Goal: Task Accomplishment & Management: Manage account settings

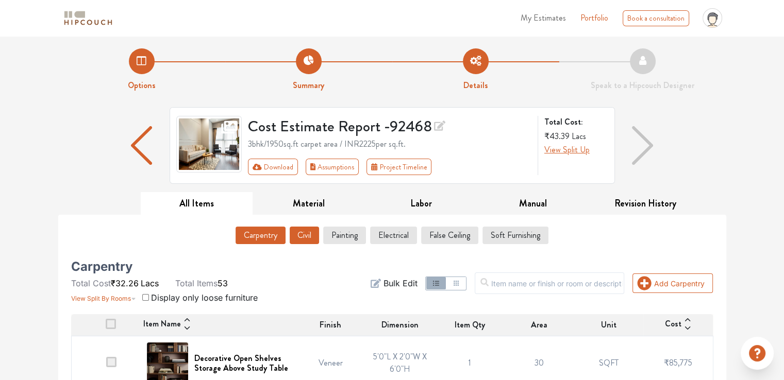
click at [302, 237] on button "Civil" at bounding box center [304, 236] width 29 height 18
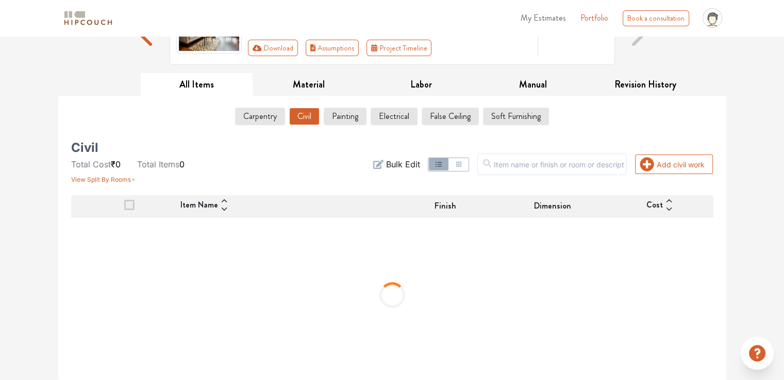
scroll to position [71, 0]
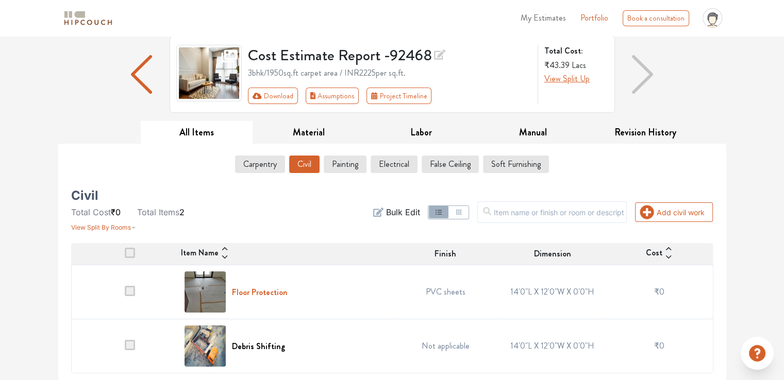
click at [262, 294] on h6 "Floor Protection" at bounding box center [260, 293] width 56 height 10
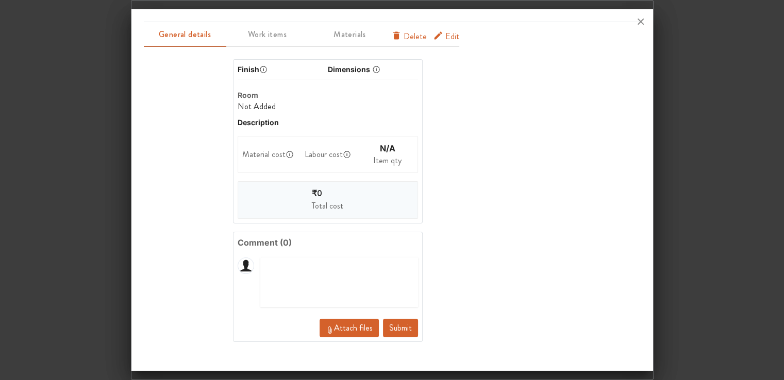
scroll to position [0, 0]
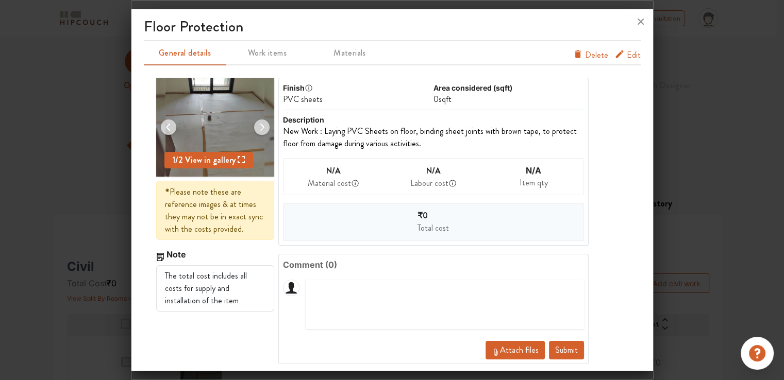
click at [627, 53] on span "Edit" at bounding box center [634, 57] width 14 height 16
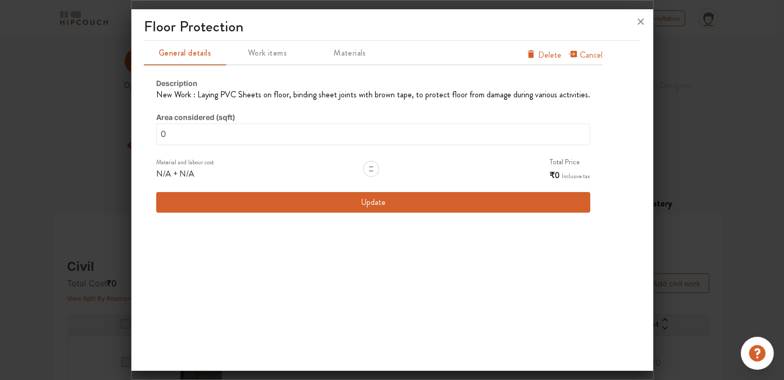
click at [360, 205] on button "Update" at bounding box center [373, 202] width 434 height 21
click at [276, 53] on span "Work items" at bounding box center [267, 53] width 80 height 14
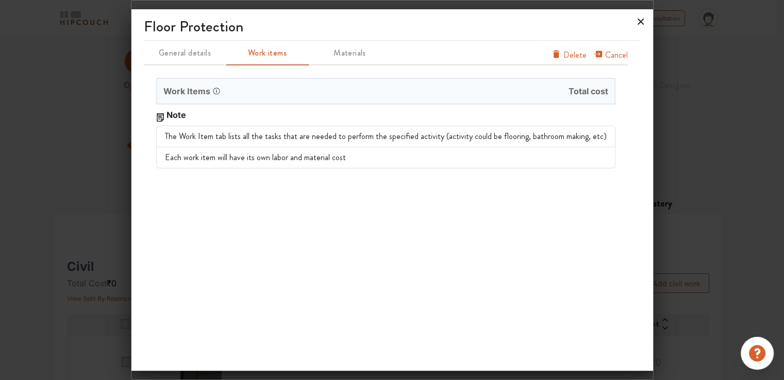
click at [640, 21] on icon at bounding box center [641, 22] width 6 height 6
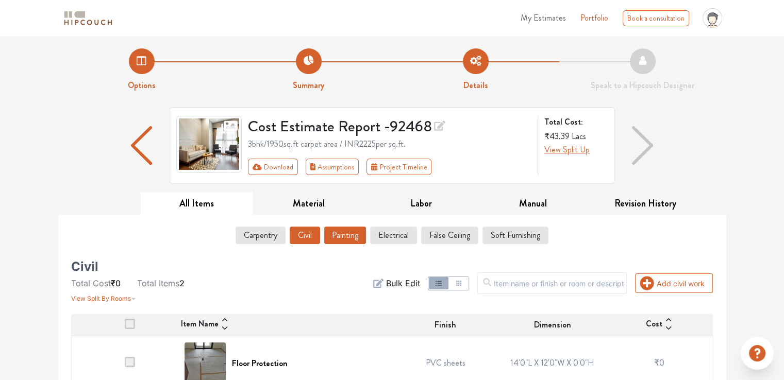
click at [341, 228] on button "Painting" at bounding box center [345, 236] width 42 height 18
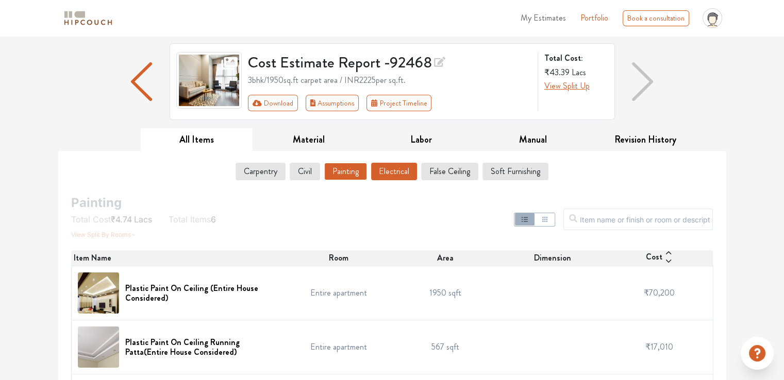
scroll to position [61, 0]
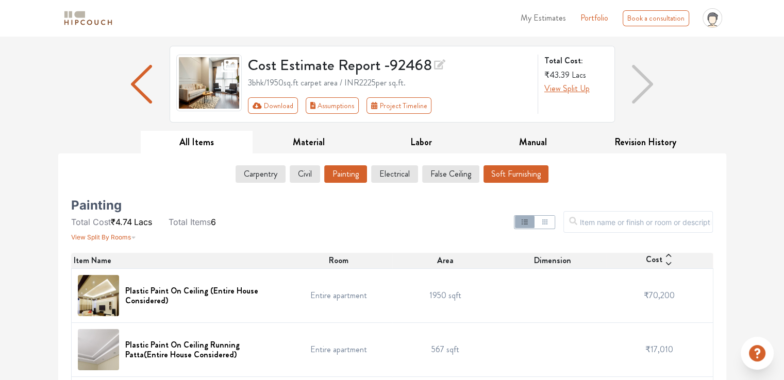
click at [522, 172] on button "Soft Furnishing" at bounding box center [515, 174] width 65 height 18
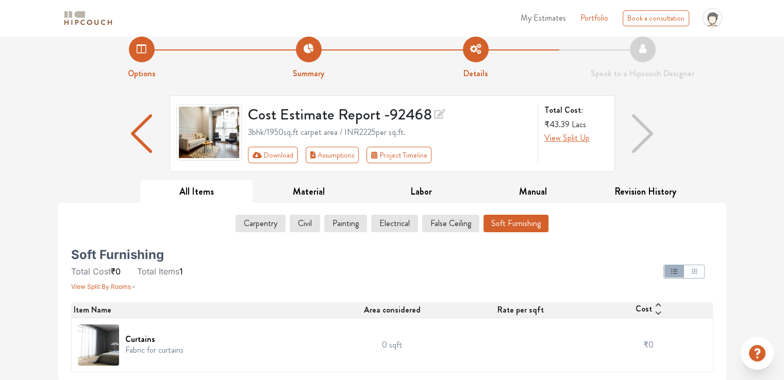
scroll to position [11, 0]
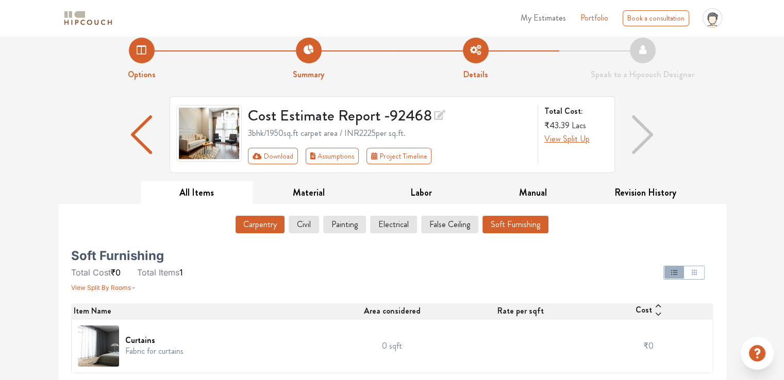
click at [254, 225] on button "Carpentry" at bounding box center [260, 225] width 49 height 18
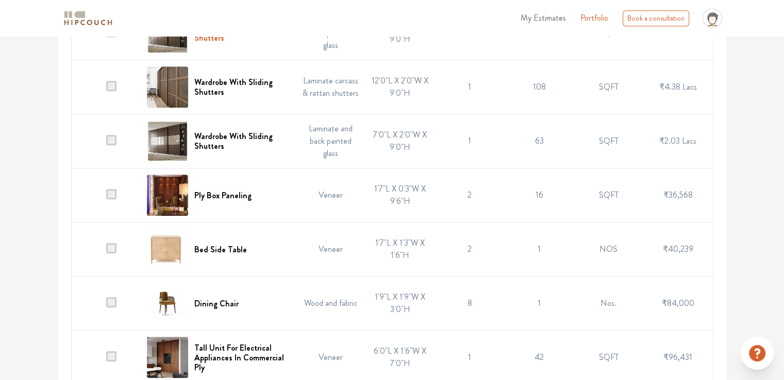
scroll to position [892, 0]
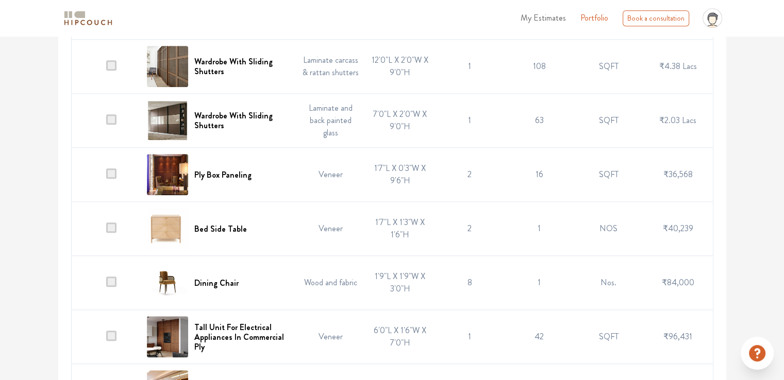
click at [116, 281] on span at bounding box center [111, 282] width 10 height 10
click at [106, 286] on input "checkbox" at bounding box center [106, 286] width 0 height 0
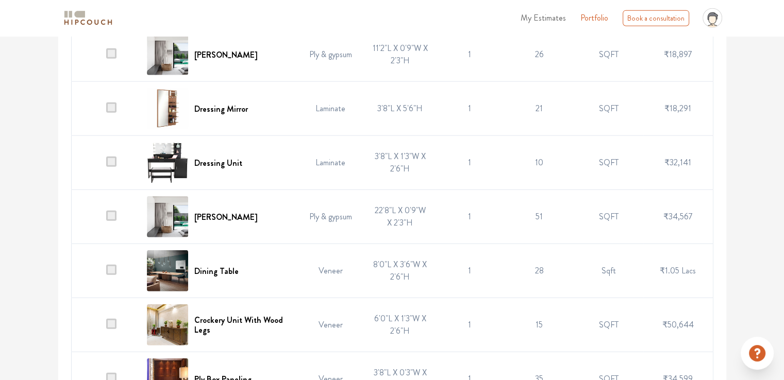
scroll to position [2541, 0]
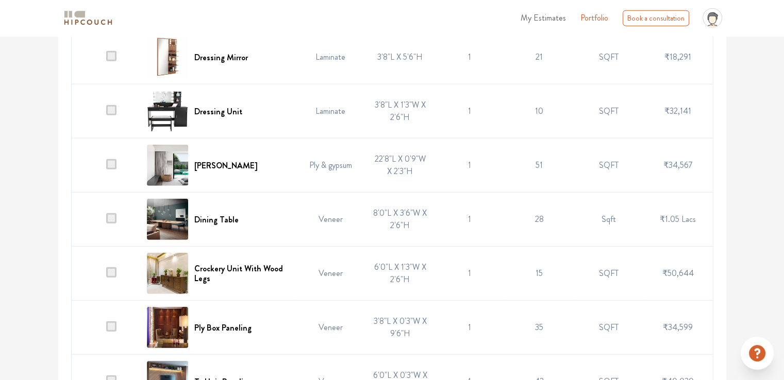
click at [112, 213] on span at bounding box center [111, 218] width 10 height 10
click at [106, 222] on input "checkbox" at bounding box center [106, 222] width 0 height 0
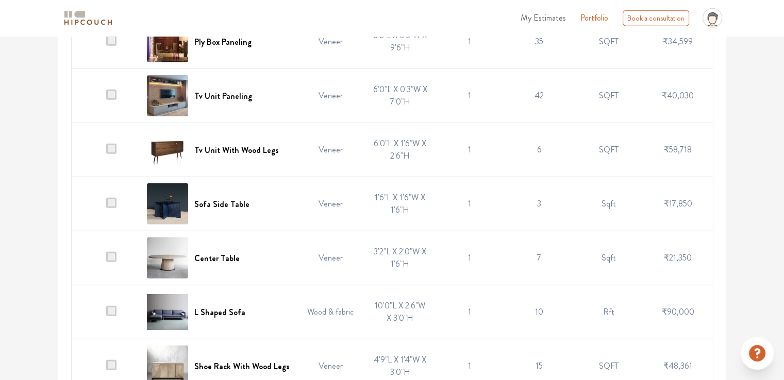
scroll to position [2842, 0]
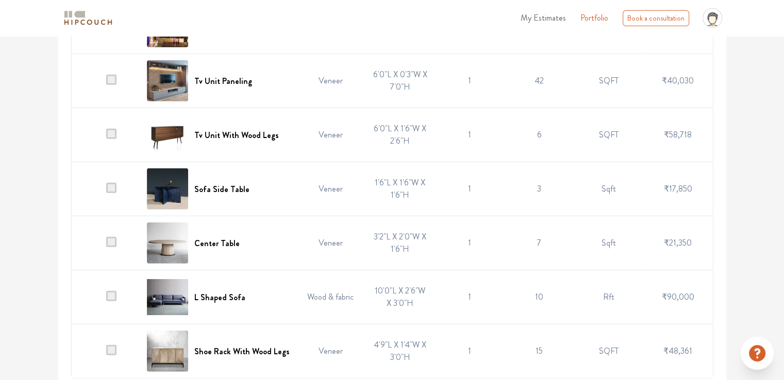
click at [111, 183] on span at bounding box center [111, 188] width 10 height 10
click at [106, 192] on input "checkbox" at bounding box center [106, 192] width 0 height 0
click at [112, 239] on span at bounding box center [111, 242] width 10 height 10
click at [106, 246] on input "checkbox" at bounding box center [106, 246] width 0 height 0
click at [111, 293] on span at bounding box center [111, 296] width 10 height 10
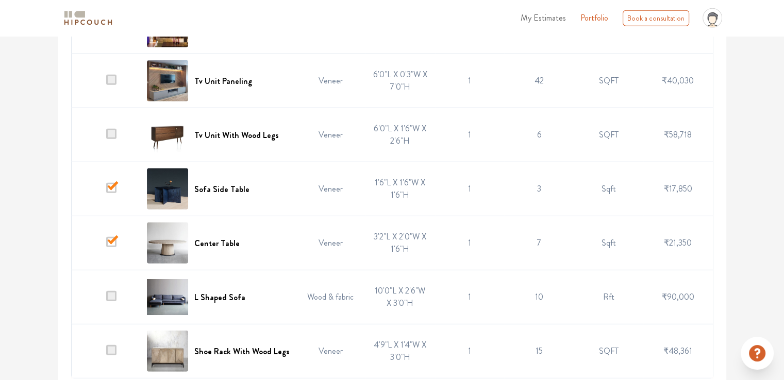
click at [106, 300] on input "checkbox" at bounding box center [106, 300] width 0 height 0
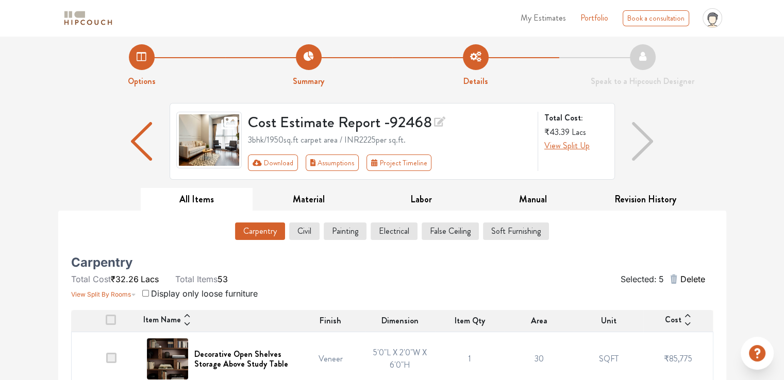
scroll to position [0, 0]
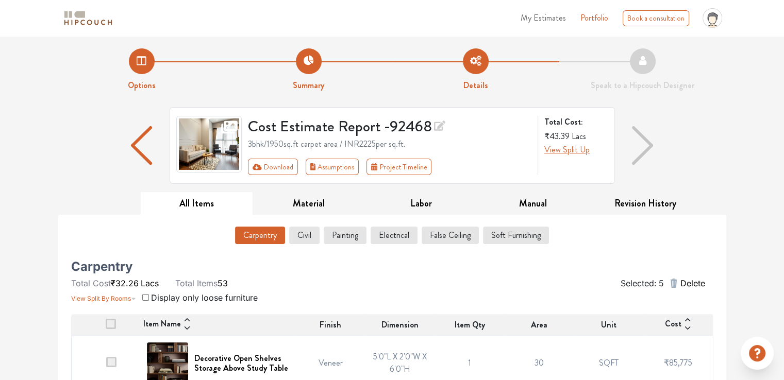
click at [694, 285] on span "Delete" at bounding box center [692, 283] width 25 height 12
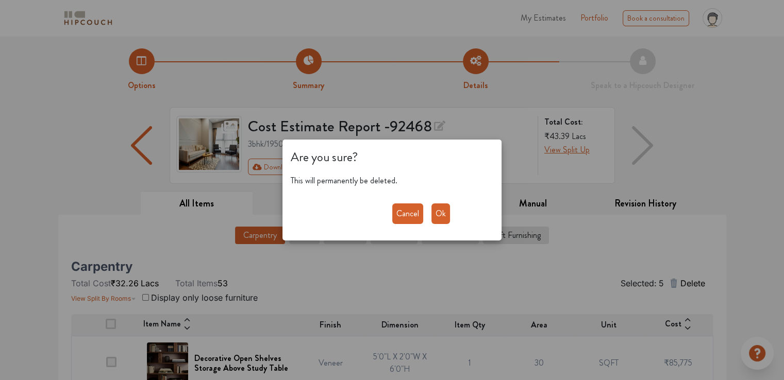
click at [445, 213] on button "Ok" at bounding box center [440, 214] width 19 height 21
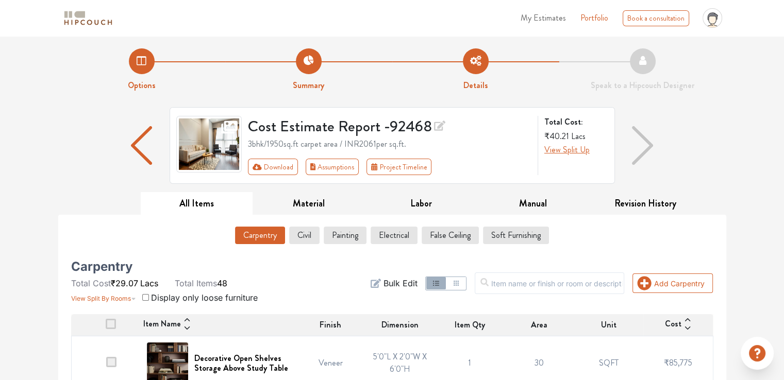
click at [144, 297] on input "checkbox" at bounding box center [145, 297] width 7 height 7
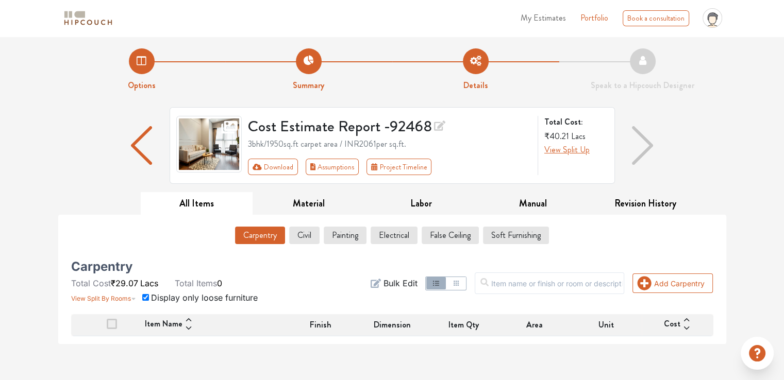
click at [144, 294] on input "checkbox" at bounding box center [145, 297] width 7 height 7
checkbox input "false"
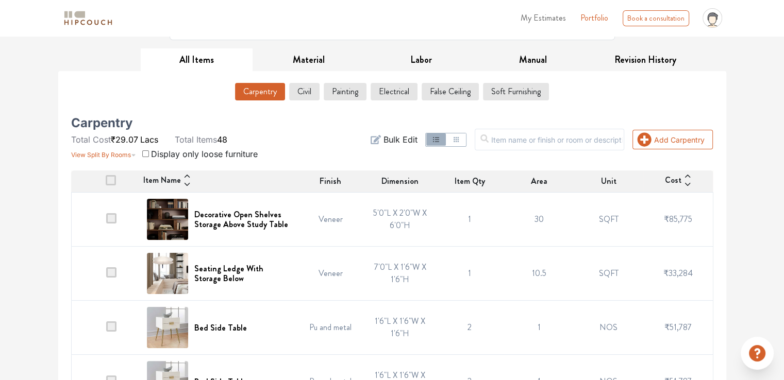
scroll to position [155, 0]
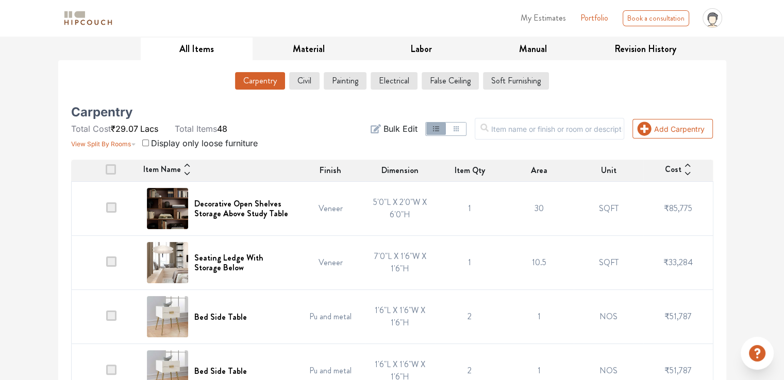
click at [190, 174] on icon at bounding box center [187, 174] width 8 height 8
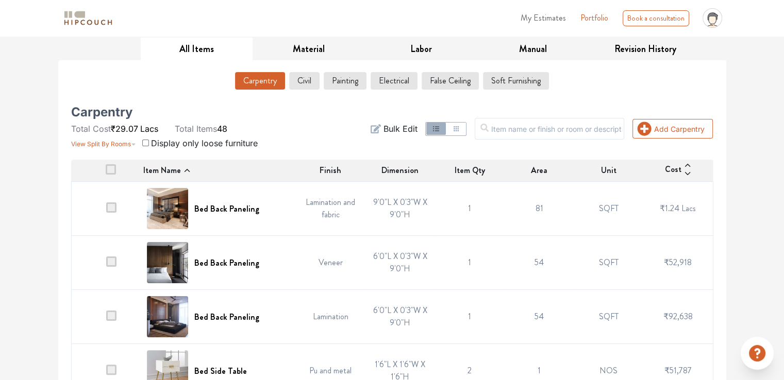
click at [187, 170] on icon at bounding box center [187, 170] width 8 height 8
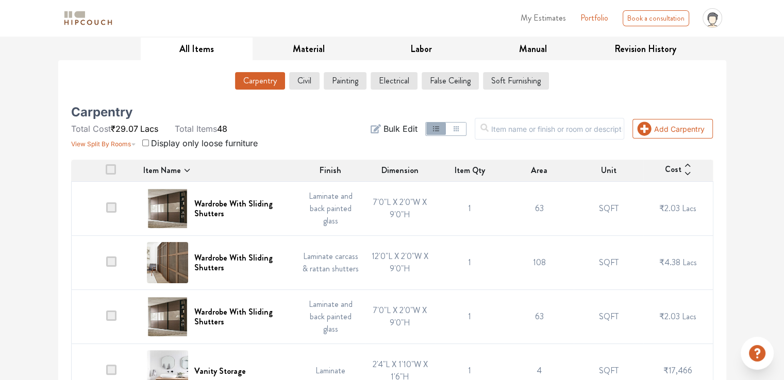
click at [187, 170] on icon at bounding box center [187, 170] width 5 height 3
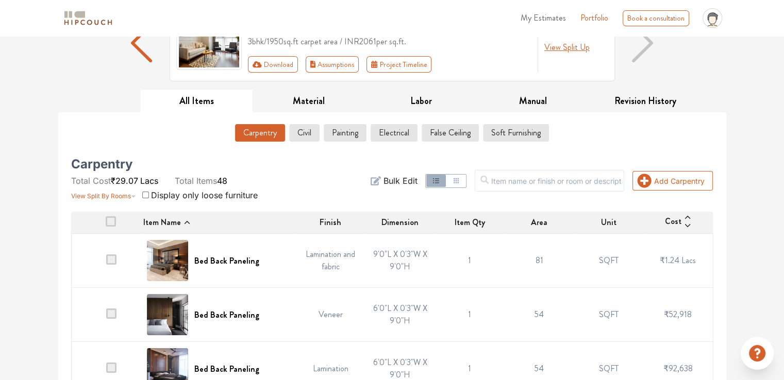
scroll to position [0, 0]
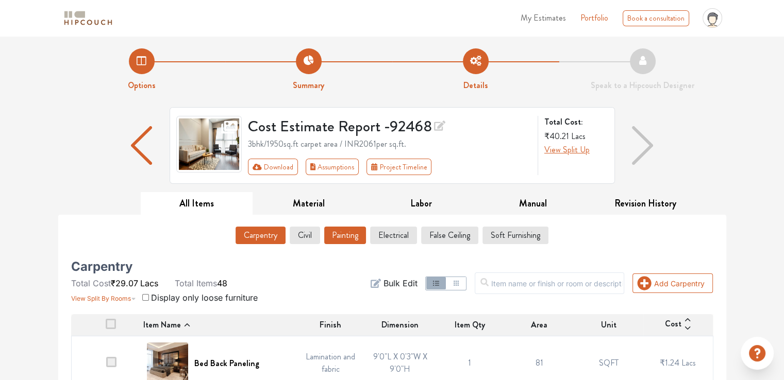
click at [345, 230] on button "Painting" at bounding box center [345, 236] width 42 height 18
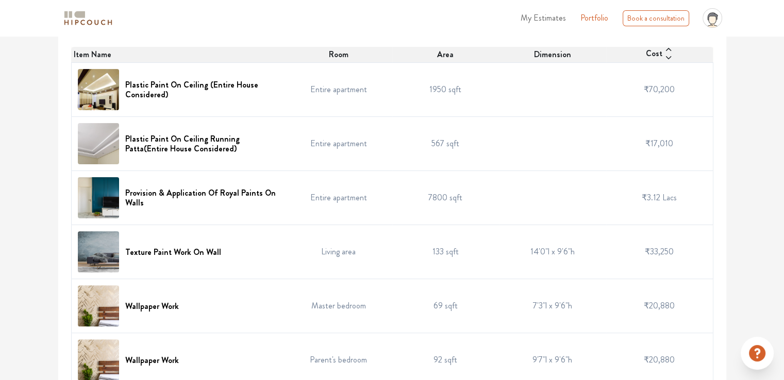
scroll to position [281, 0]
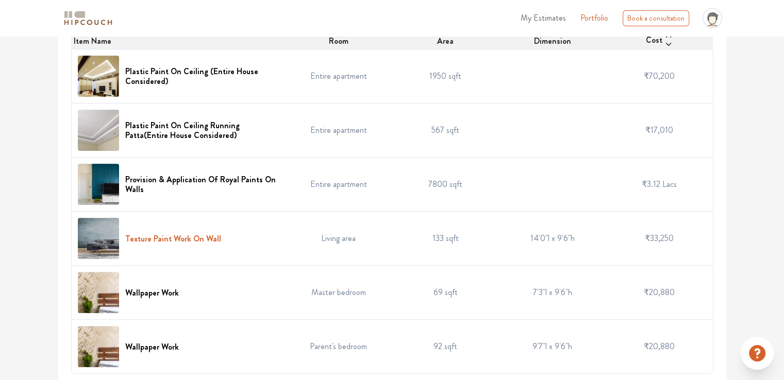
click at [184, 236] on h6 "Texture Paint Work On Wall" at bounding box center [173, 239] width 96 height 10
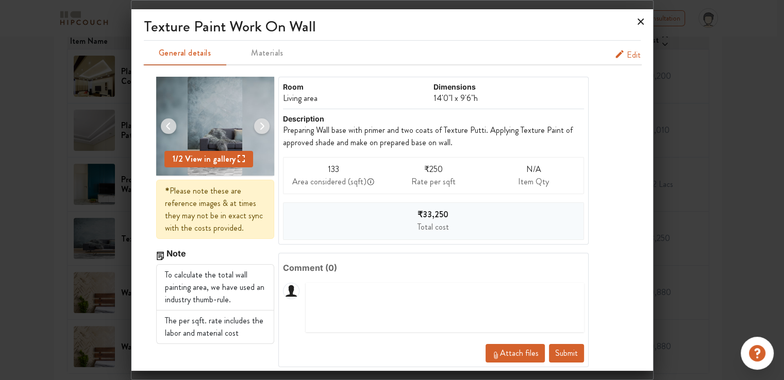
click at [639, 20] on icon at bounding box center [641, 22] width 6 height 6
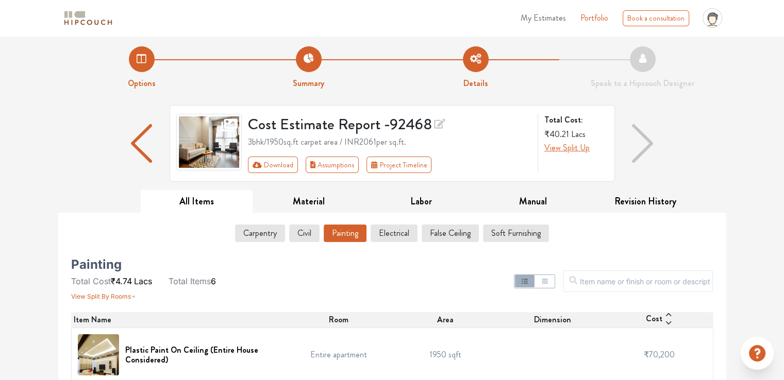
scroll to position [0, 0]
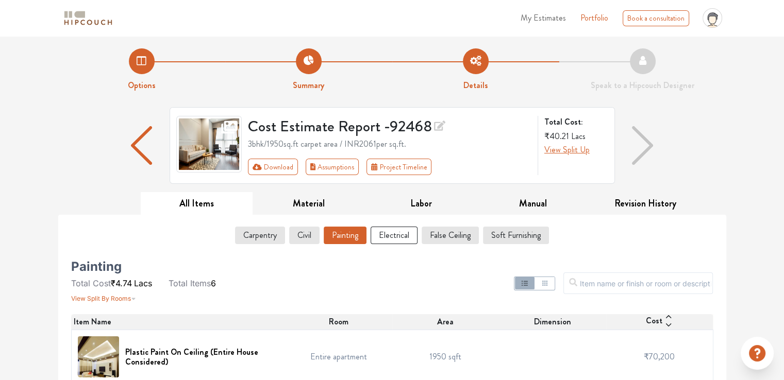
drag, startPoint x: 387, startPoint y: 240, endPoint x: 419, endPoint y: 240, distance: 32.0
click at [386, 240] on button "Electrical" at bounding box center [394, 236] width 47 height 18
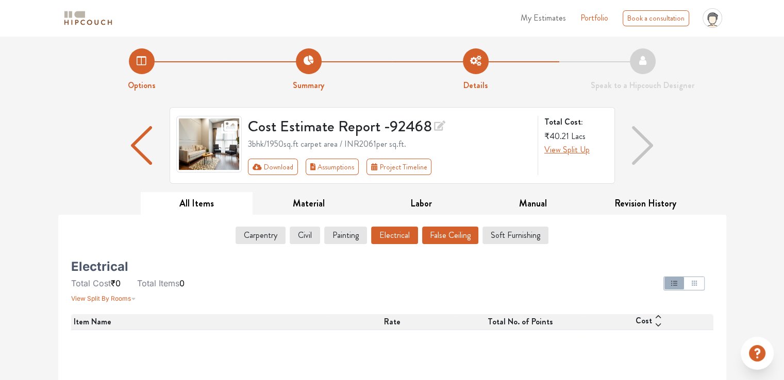
click at [439, 237] on button "False Ceiling" at bounding box center [450, 236] width 56 height 18
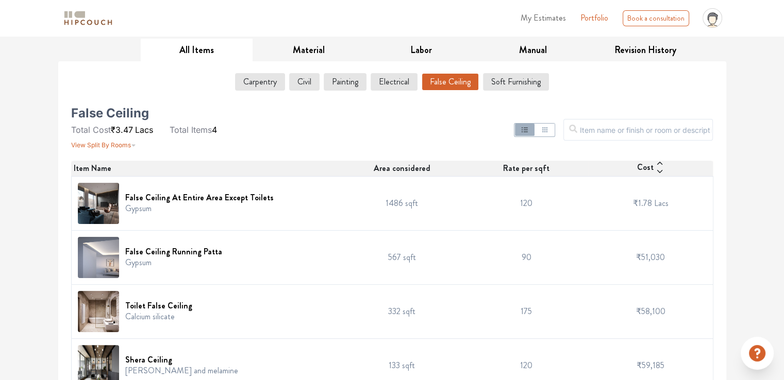
scroll to position [173, 0]
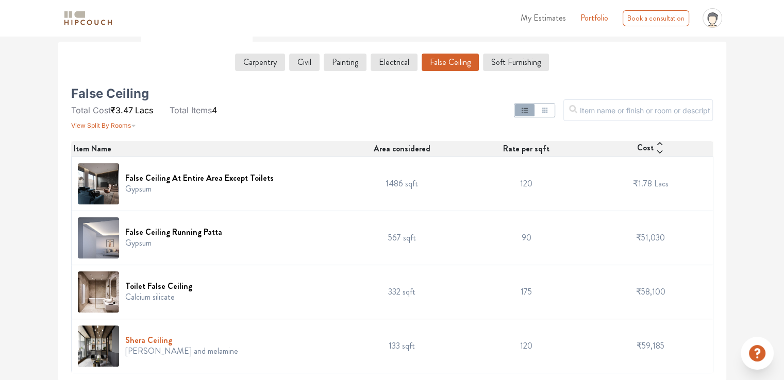
click at [152, 341] on h6 "Shera Ceiling" at bounding box center [181, 341] width 113 height 10
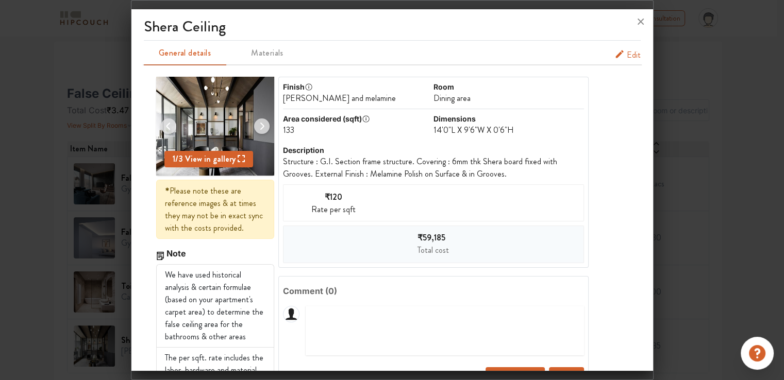
click at [627, 55] on span "Edit" at bounding box center [634, 55] width 14 height 12
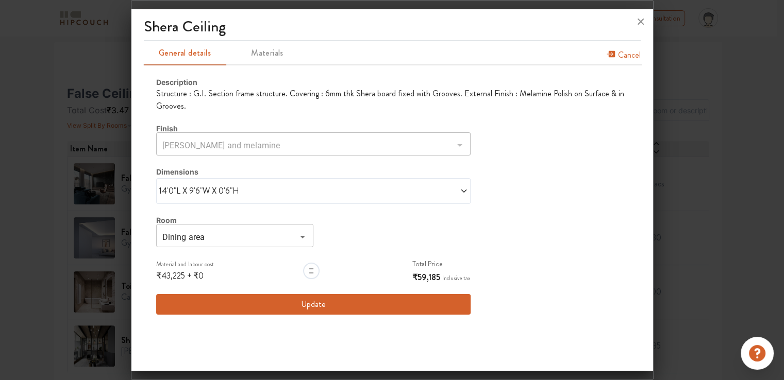
click at [249, 241] on input "Dining area" at bounding box center [226, 237] width 134 height 14
click at [196, 262] on li "Dining area" at bounding box center [233, 262] width 157 height 19
click at [285, 236] on input "Dining area" at bounding box center [226, 237] width 134 height 14
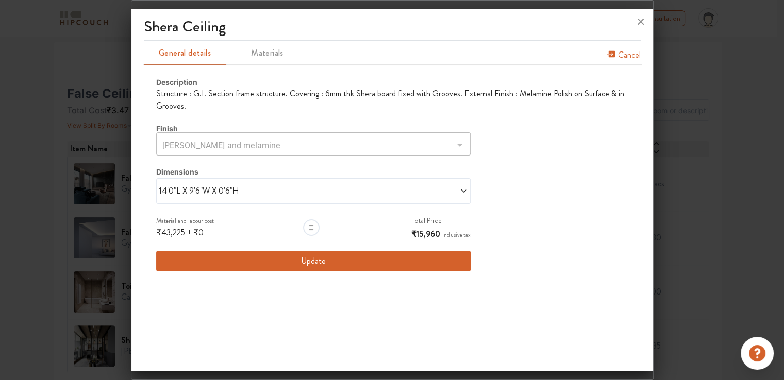
click at [178, 233] on span "₹43,225" at bounding box center [170, 233] width 29 height 12
click at [281, 265] on button "Update" at bounding box center [313, 261] width 315 height 21
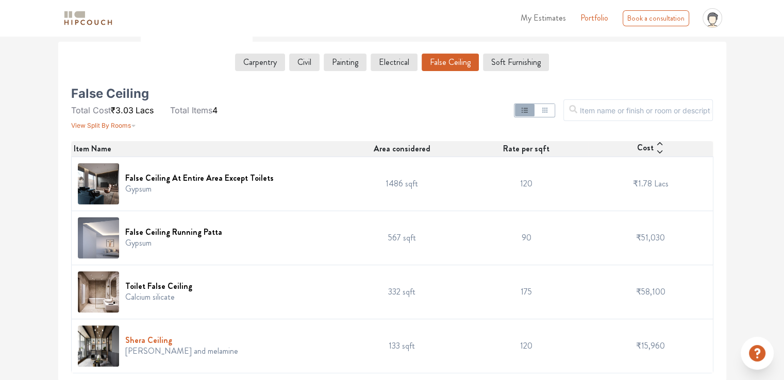
click at [164, 340] on h6 "Shera Ceiling" at bounding box center [181, 341] width 113 height 10
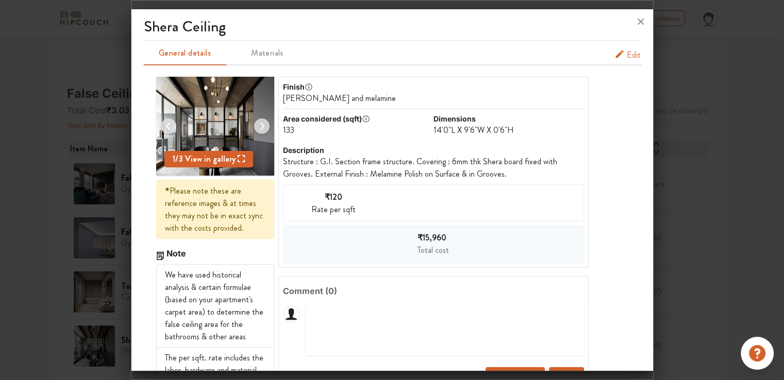
click at [374, 240] on div "₹15,960 Total cost" at bounding box center [434, 245] width 302 height 38
click at [334, 201] on span "₹120" at bounding box center [334, 197] width 18 height 12
click at [628, 55] on span "Edit" at bounding box center [634, 55] width 14 height 12
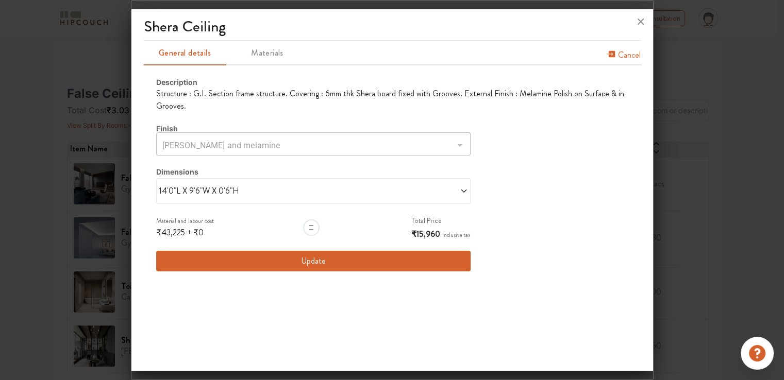
click at [226, 180] on div "14'0"L X 9'6"W X 0'6"H" at bounding box center [313, 191] width 315 height 26
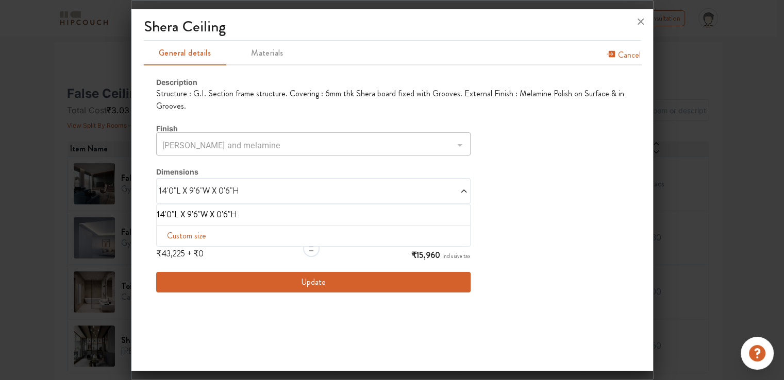
click at [216, 213] on li "14'0"L X 9'6"W X 0'6"H" at bounding box center [312, 215] width 310 height 12
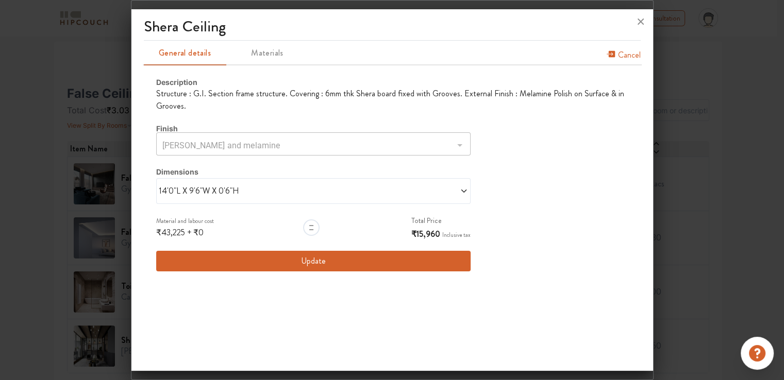
click at [309, 227] on div at bounding box center [311, 228] width 16 height 16
click at [308, 230] on div at bounding box center [311, 228] width 16 height 16
click at [200, 235] on span "₹0" at bounding box center [198, 233] width 10 height 12
drag, startPoint x: 198, startPoint y: 231, endPoint x: 210, endPoint y: 230, distance: 12.5
click at [210, 230] on div "₹43,225 + ₹0" at bounding box center [185, 233] width 58 height 12
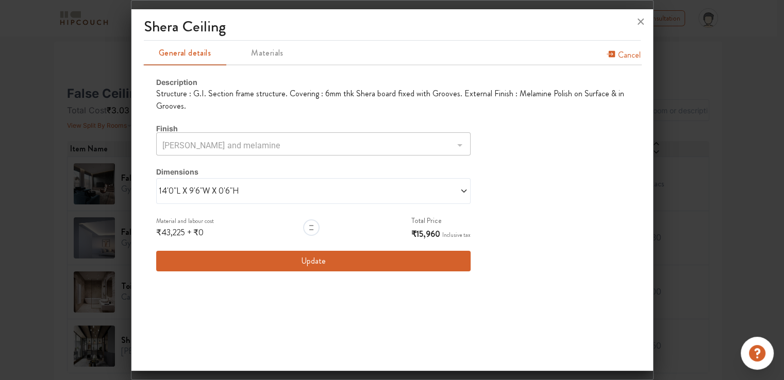
click at [277, 299] on div "Shera Ceiling General details Materials Cancel Description Structure : G.I. Sec…" at bounding box center [392, 191] width 522 height 357
click at [280, 52] on span "Materials" at bounding box center [267, 53] width 80 height 14
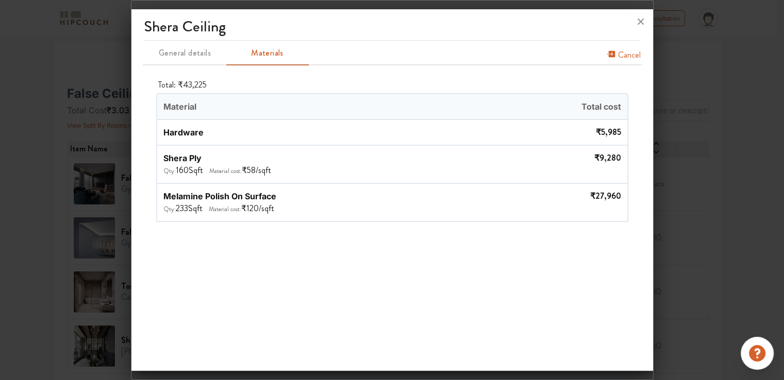
click at [247, 102] on span "Material" at bounding box center [274, 106] width 235 height 25
click at [187, 52] on span "General details" at bounding box center [185, 53] width 80 height 14
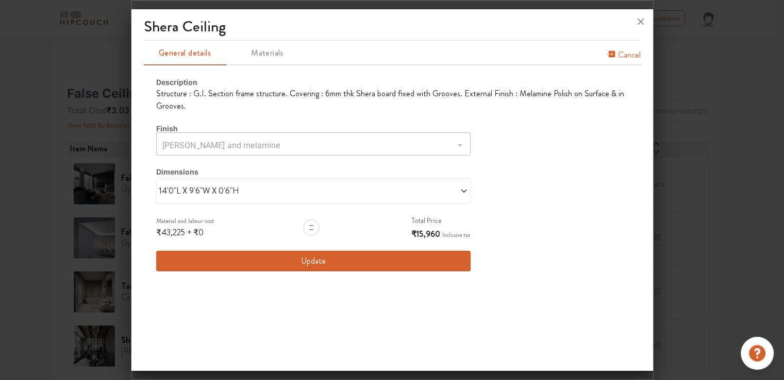
click at [175, 235] on span "₹43,225" at bounding box center [170, 233] width 29 height 12
click at [328, 260] on button "Update" at bounding box center [313, 261] width 315 height 21
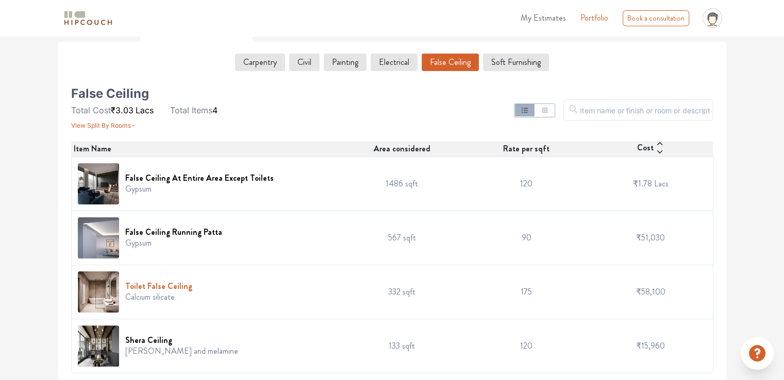
click at [179, 289] on h6 "Toilet False Ceiling" at bounding box center [158, 286] width 67 height 10
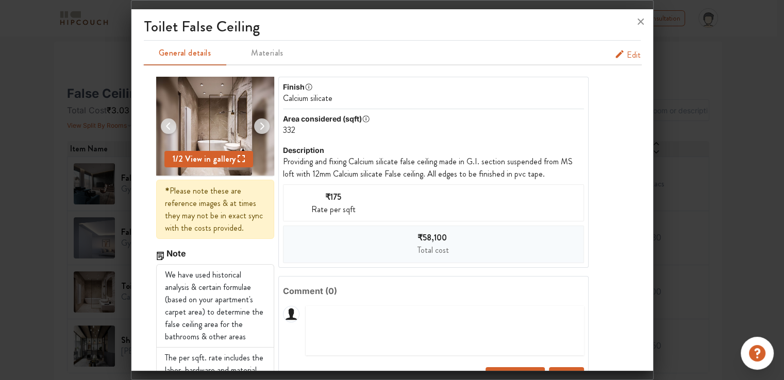
click at [627, 57] on span "Edit" at bounding box center [634, 55] width 14 height 12
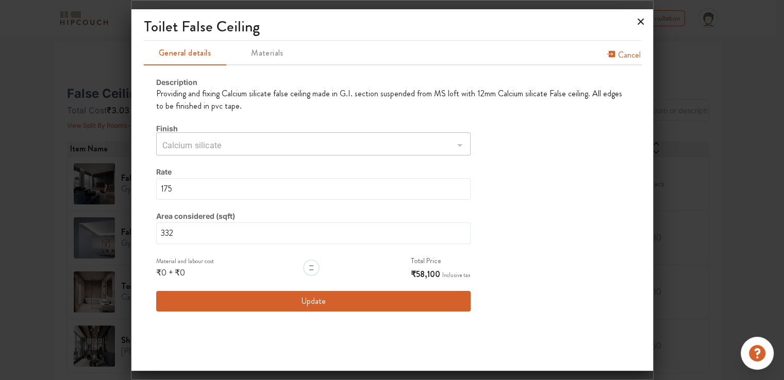
click at [639, 24] on icon at bounding box center [641, 22] width 6 height 6
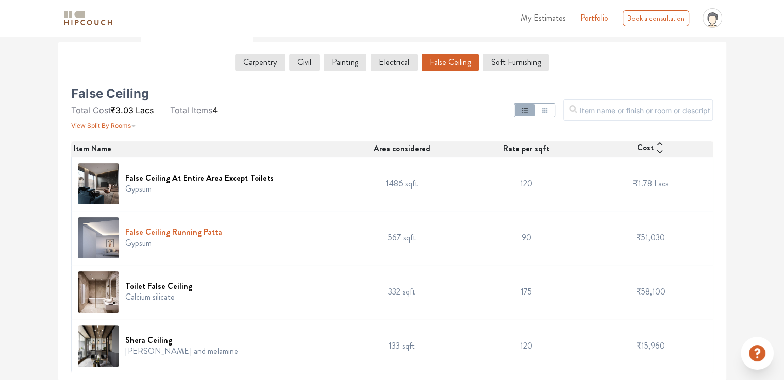
click at [175, 230] on h6 "False Ceiling Running Patta" at bounding box center [173, 232] width 97 height 10
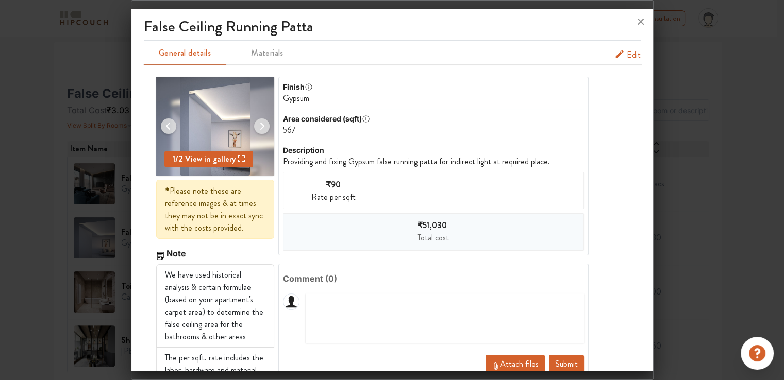
click at [627, 54] on span "Edit" at bounding box center [634, 55] width 14 height 12
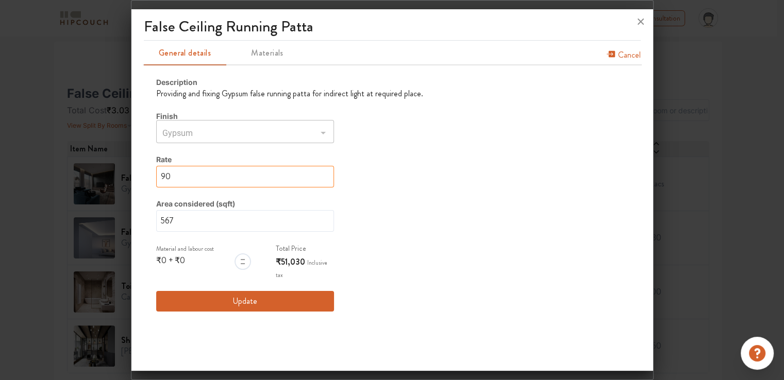
drag, startPoint x: 178, startPoint y: 180, endPoint x: 142, endPoint y: 170, distance: 37.2
click at [142, 170] on div "False Ceiling Running Patta General details Materials Cancel Description Provid…" at bounding box center [392, 191] width 522 height 357
click at [639, 21] on icon at bounding box center [641, 22] width 6 height 6
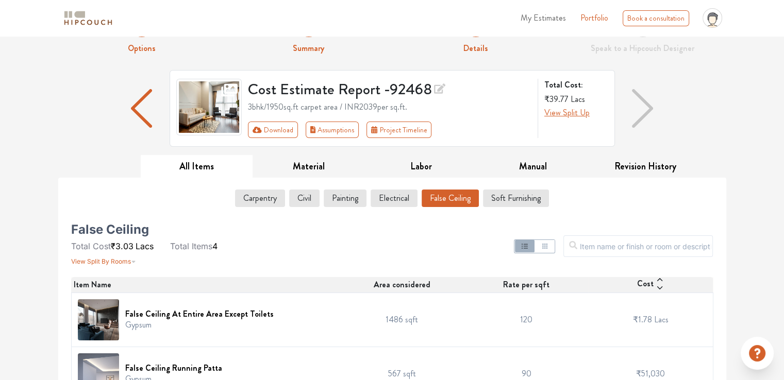
scroll to position [0, 0]
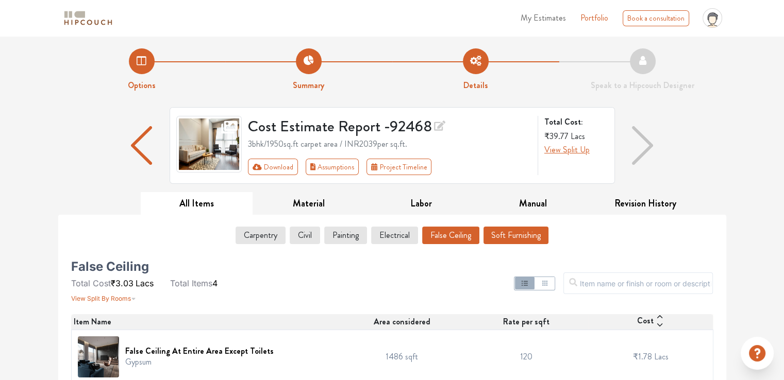
click at [495, 236] on button "Soft Furnishing" at bounding box center [515, 236] width 65 height 18
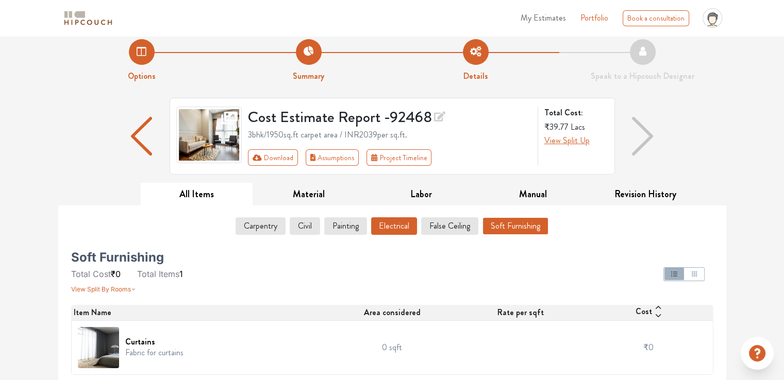
scroll to position [11, 0]
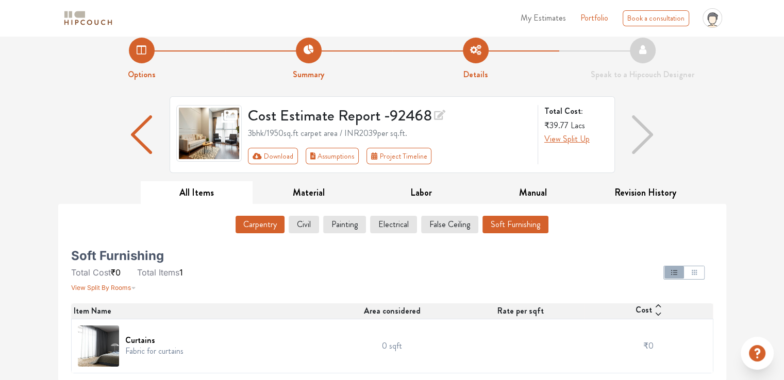
click at [274, 225] on button "Carpentry" at bounding box center [260, 225] width 49 height 18
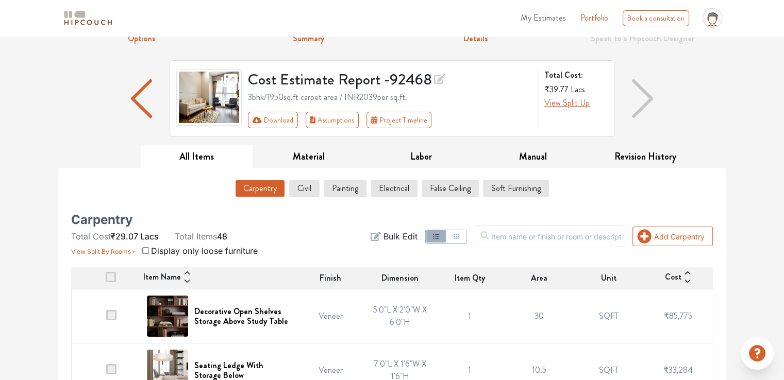
scroll to position [0, 0]
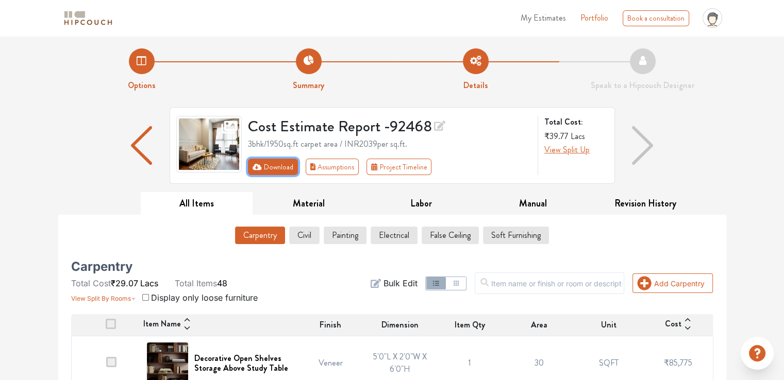
click at [272, 165] on button "Download" at bounding box center [273, 167] width 50 height 16
click at [267, 166] on button "Download" at bounding box center [273, 167] width 50 height 16
click at [259, 165] on icon "First group" at bounding box center [257, 167] width 9 height 6
click at [269, 171] on button "Download" at bounding box center [273, 167] width 50 height 16
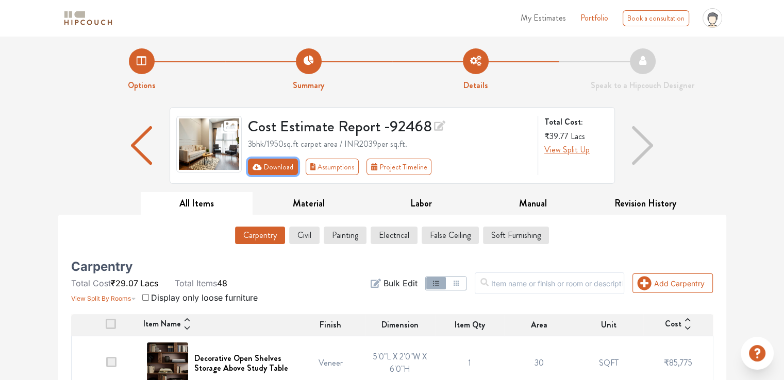
click at [269, 171] on button "Download" at bounding box center [273, 167] width 50 height 16
click at [290, 166] on button "Download" at bounding box center [273, 167] width 50 height 16
click at [289, 166] on button "Download" at bounding box center [273, 167] width 50 height 16
click at [279, 165] on button "Download" at bounding box center [273, 167] width 50 height 16
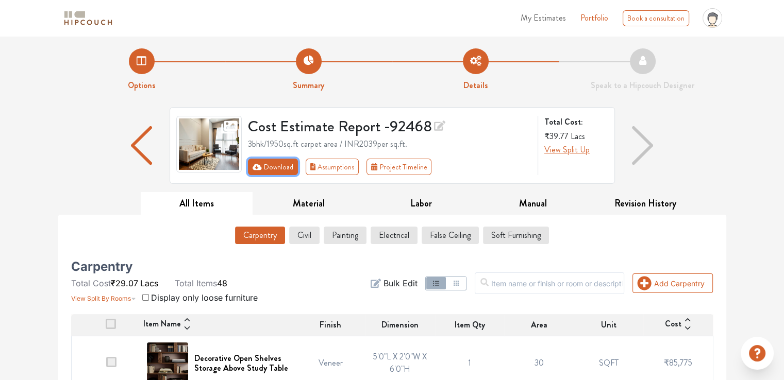
click at [279, 165] on button "Download" at bounding box center [273, 167] width 50 height 16
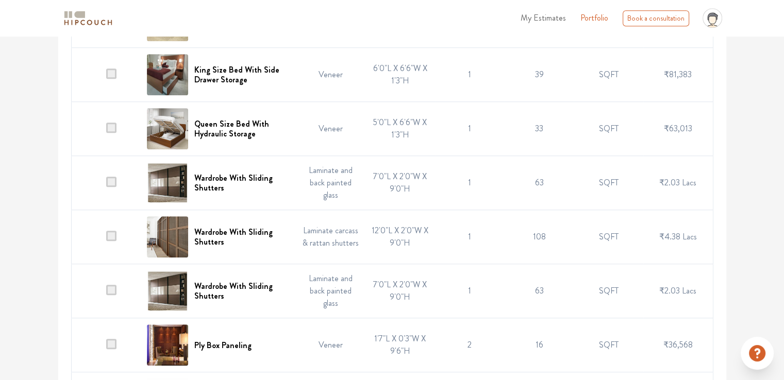
scroll to position [670, 0]
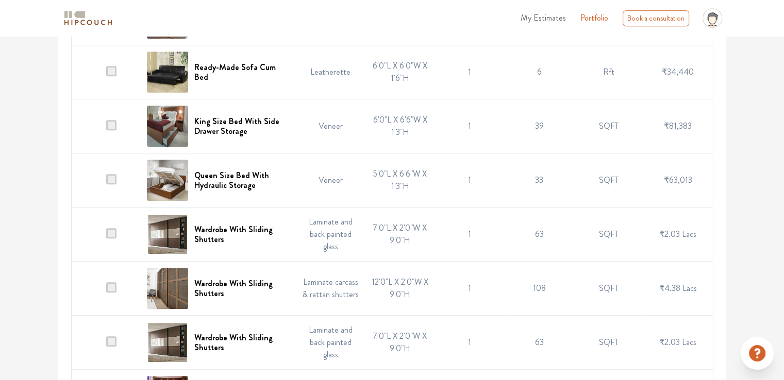
click at [110, 68] on span at bounding box center [111, 71] width 10 height 10
click at [106, 75] on input "checkbox" at bounding box center [106, 75] width 0 height 0
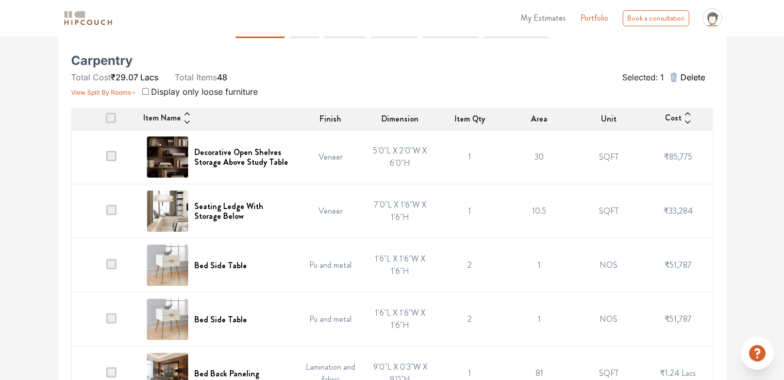
scroll to position [52, 0]
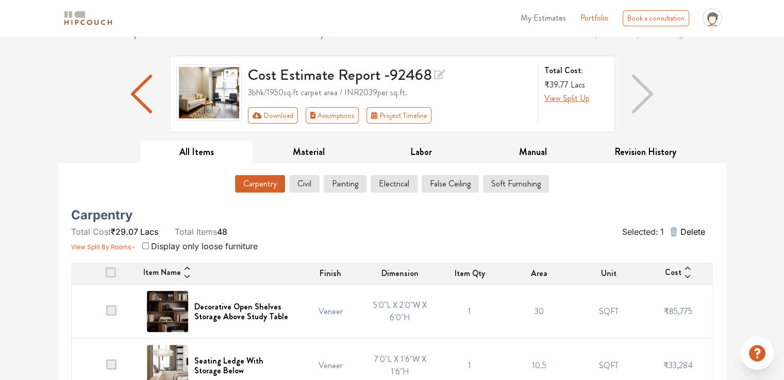
click at [689, 232] on span "Delete" at bounding box center [692, 232] width 25 height 12
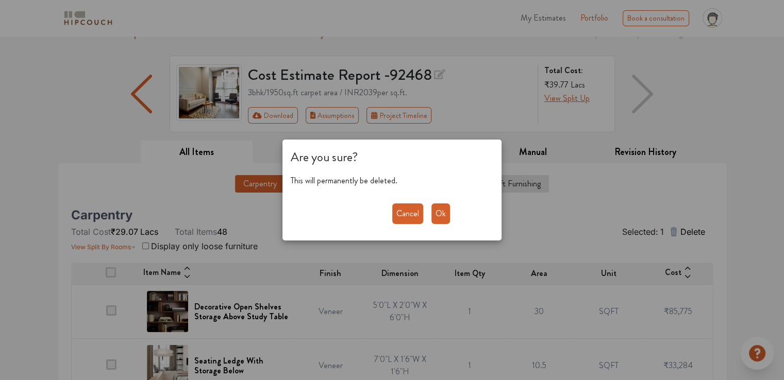
click at [442, 218] on button "Ok" at bounding box center [440, 214] width 19 height 21
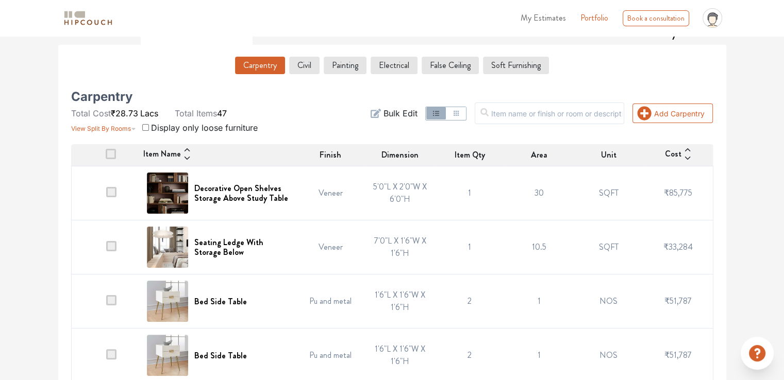
scroll to position [206, 0]
